Goal: Information Seeking & Learning: Learn about a topic

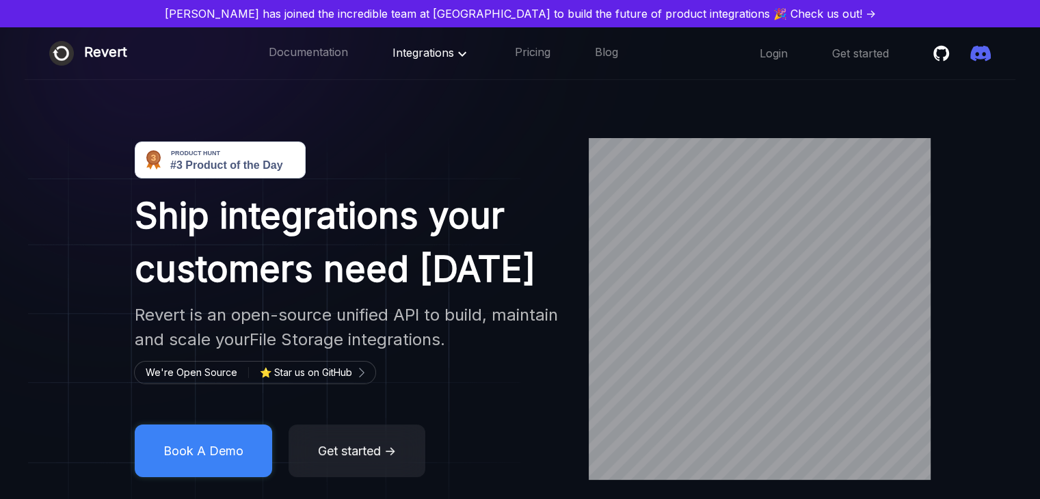
click at [417, 55] on span "Integrations" at bounding box center [431, 53] width 78 height 14
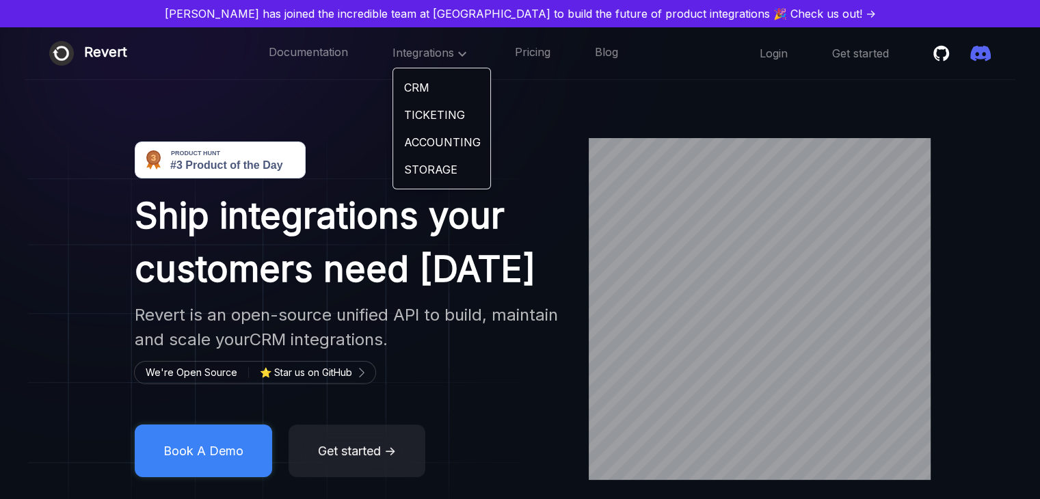
click at [426, 91] on link "CRM" at bounding box center [441, 87] width 97 height 27
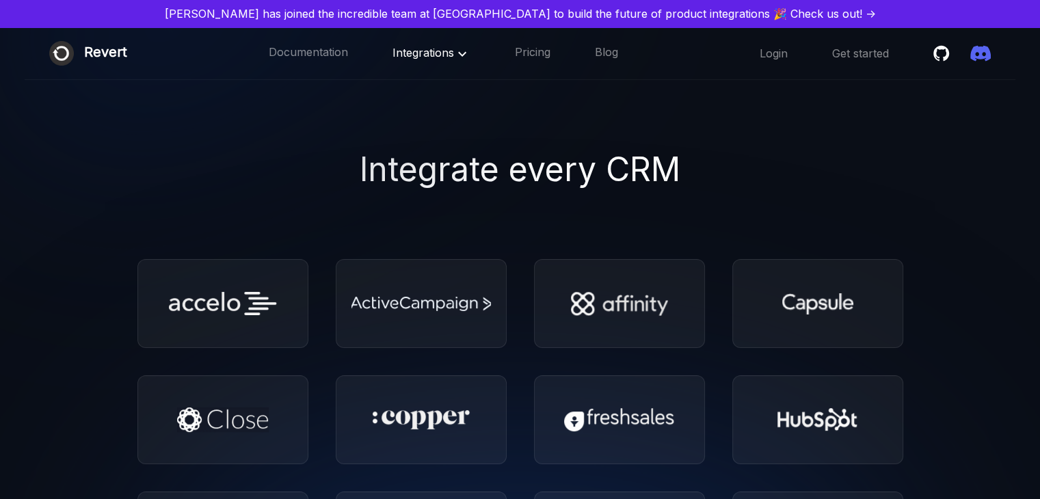
click at [451, 52] on span "Integrations" at bounding box center [431, 53] width 78 height 14
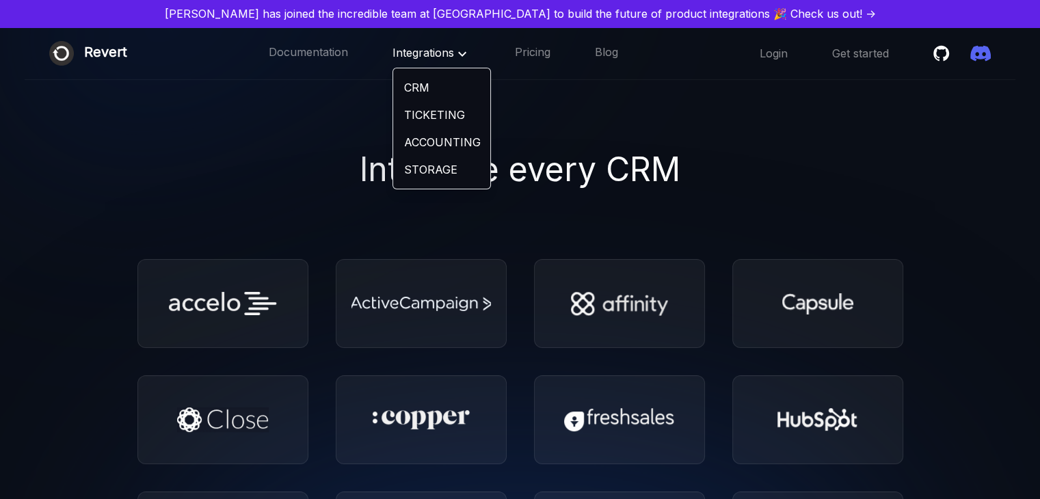
click at [678, 136] on img at bounding box center [373, 108] width 774 height 469
click at [545, 54] on link "Pricing" at bounding box center [533, 53] width 36 height 18
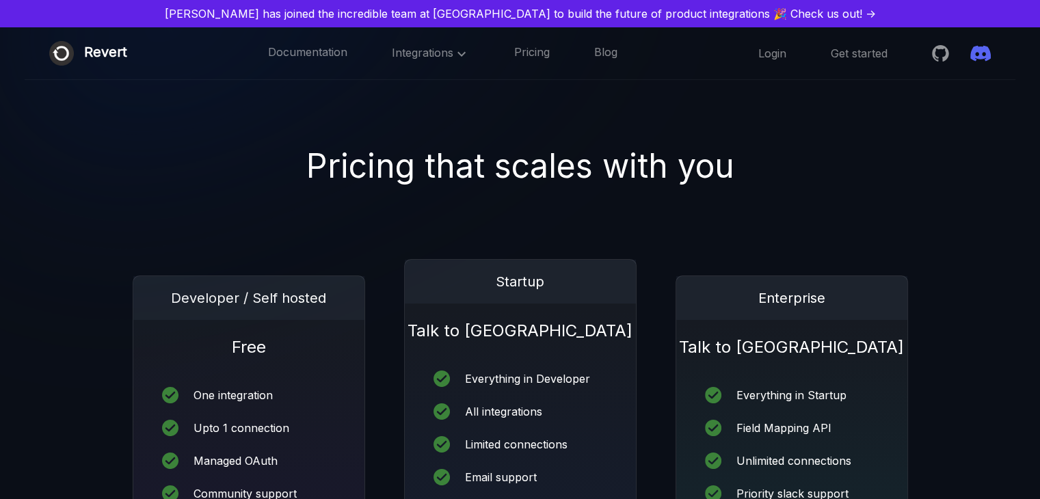
click at [943, 55] on icon "Star revertinc/revert on Github" at bounding box center [940, 53] width 17 height 16
